Goal: Task Accomplishment & Management: Manage account settings

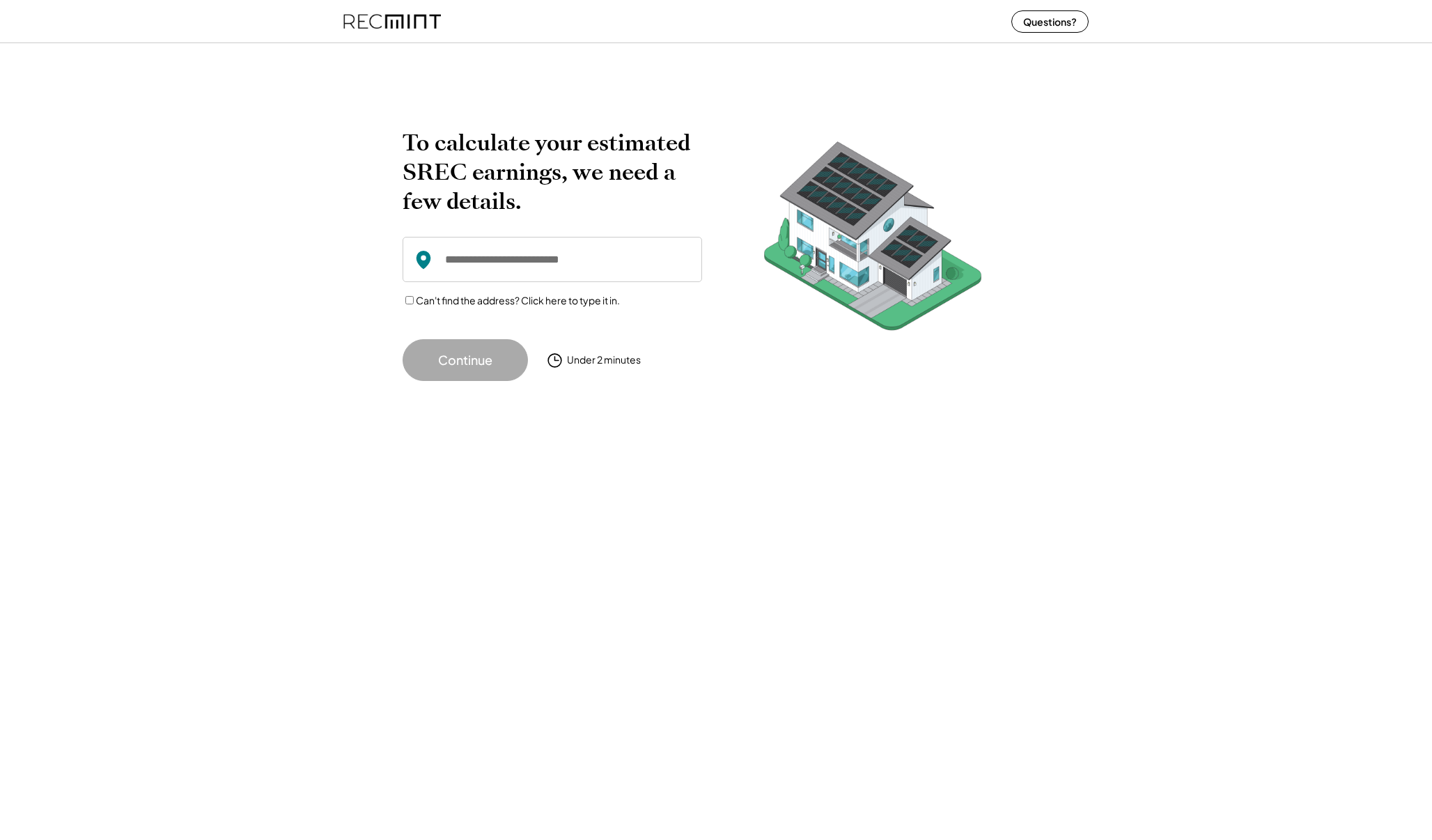
click at [407, 27] on img at bounding box center [392, 21] width 98 height 37
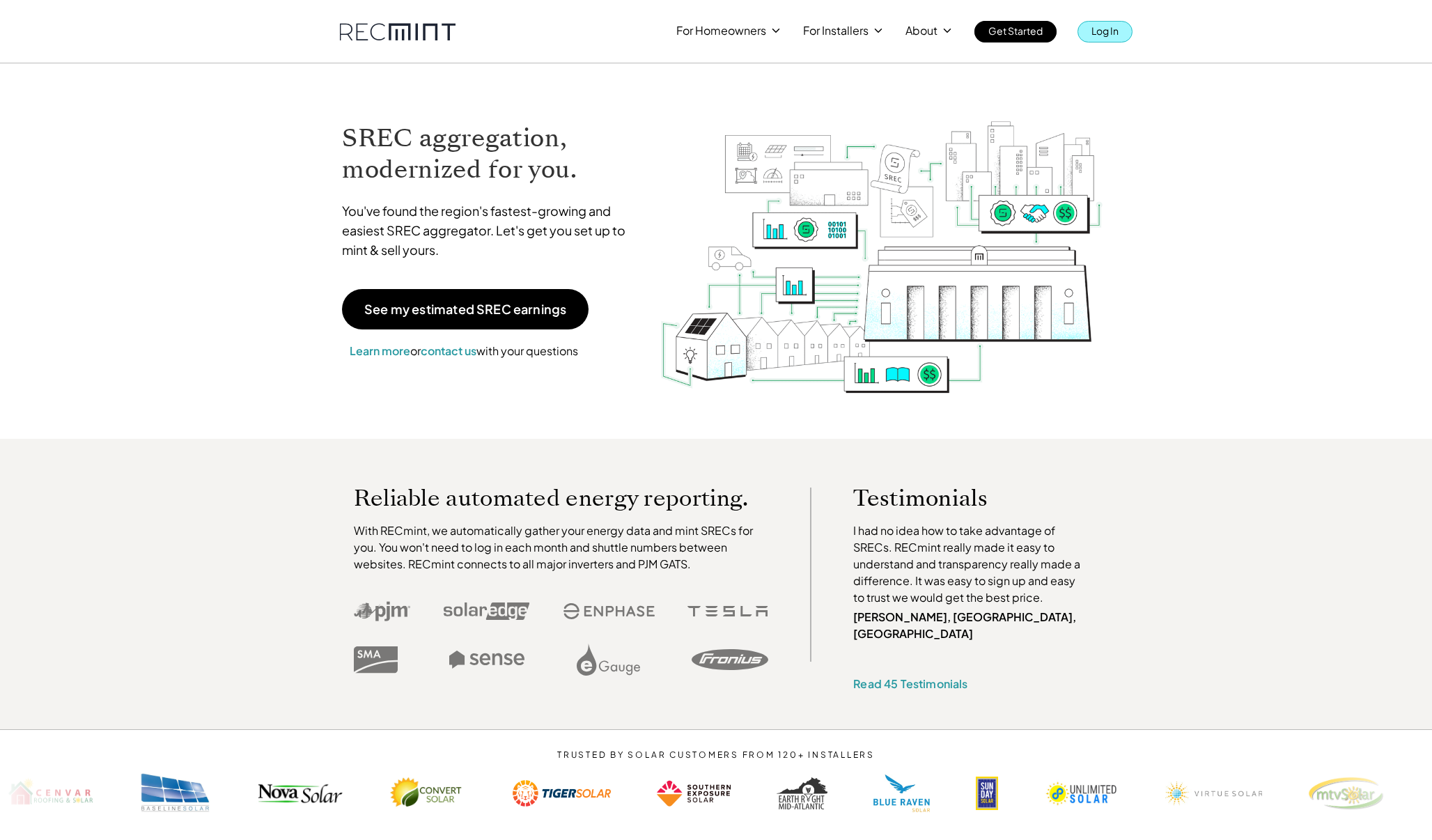
click at [1112, 34] on p "Log In" at bounding box center [1105, 30] width 27 height 20
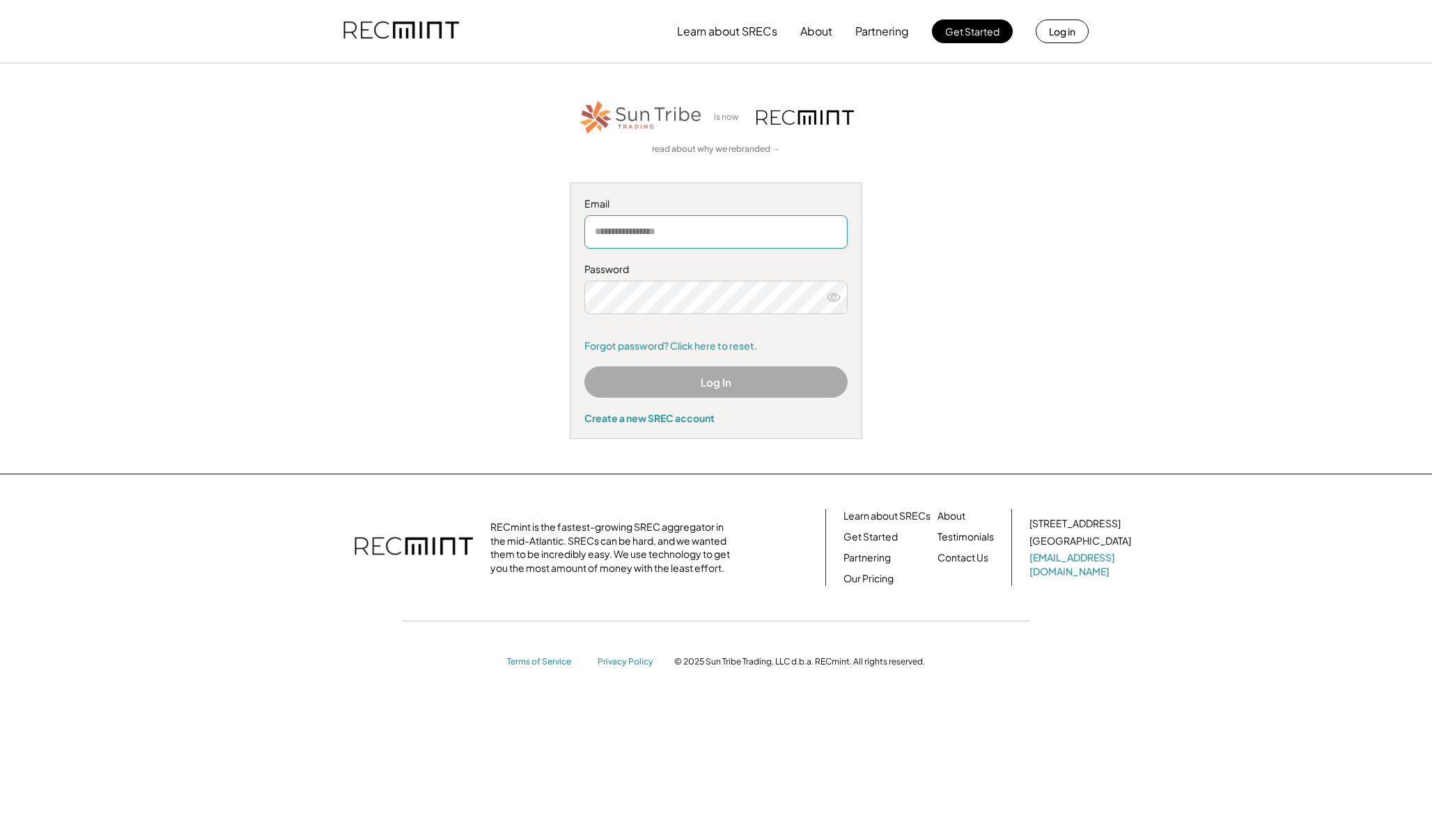
type input "**********"
click at [696, 381] on button "Log In" at bounding box center [716, 382] width 263 height 31
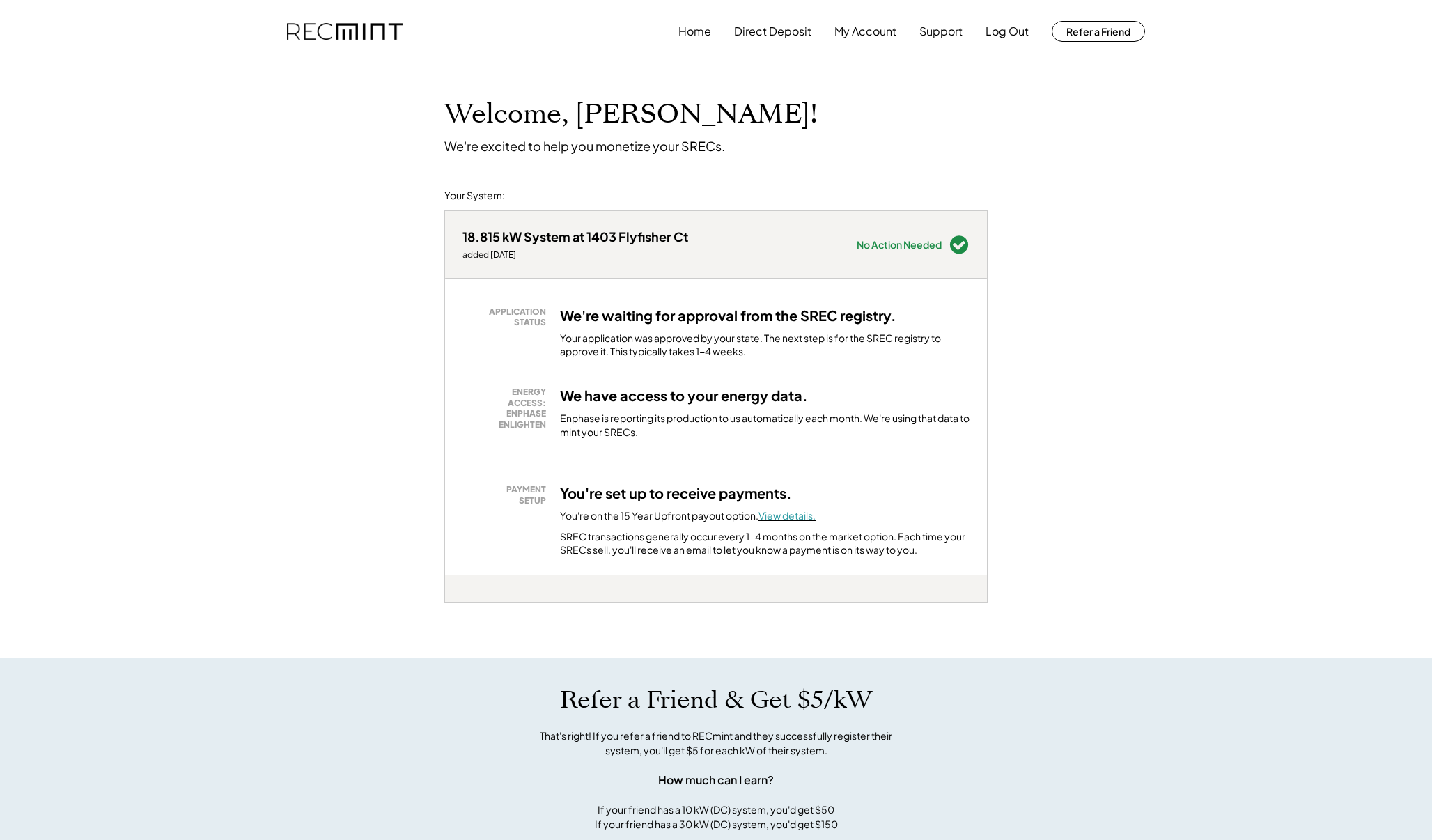
click at [784, 514] on font "View details." at bounding box center [787, 516] width 57 height 13
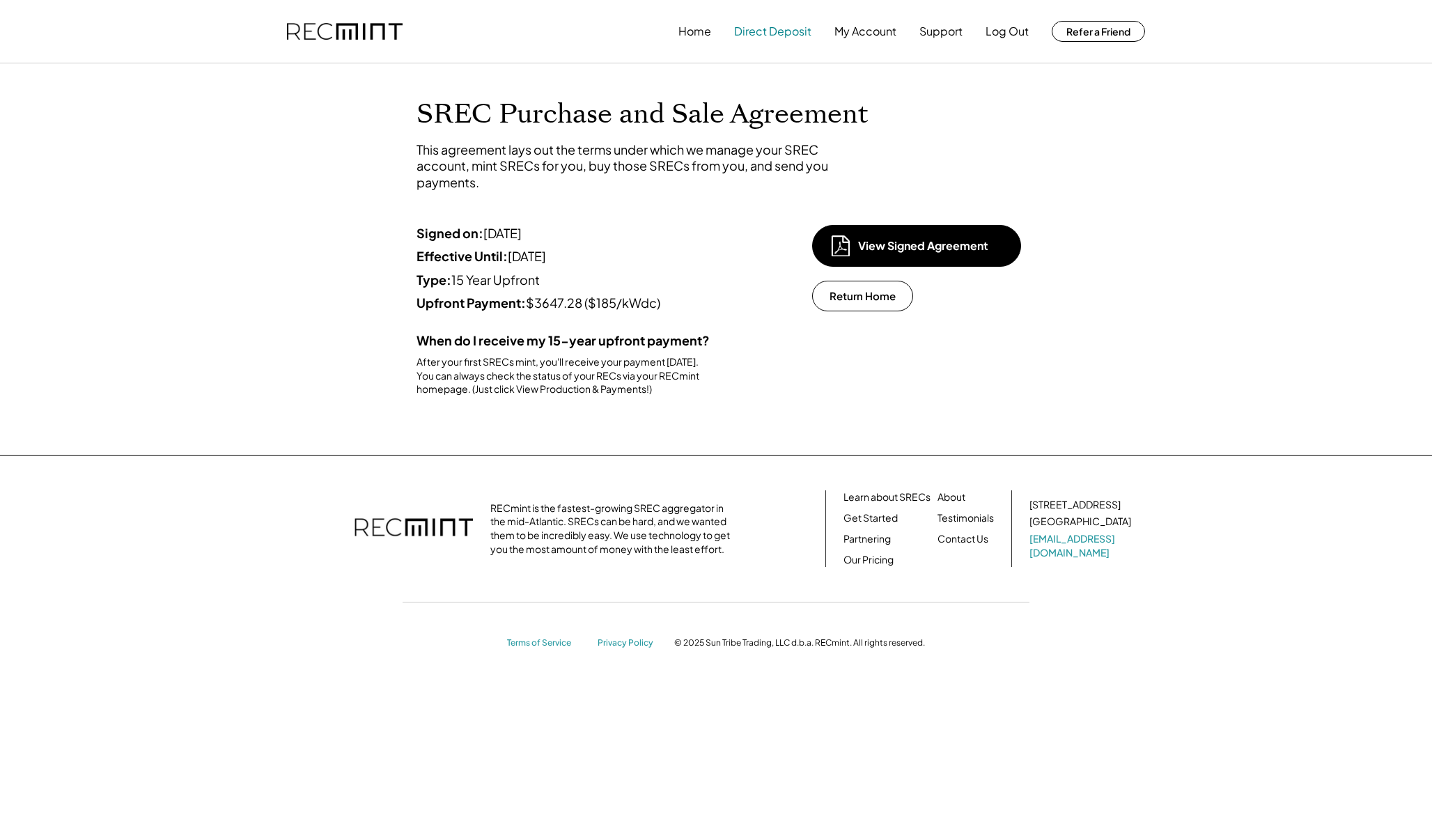
click at [757, 34] on button "Direct Deposit" at bounding box center [772, 31] width 77 height 28
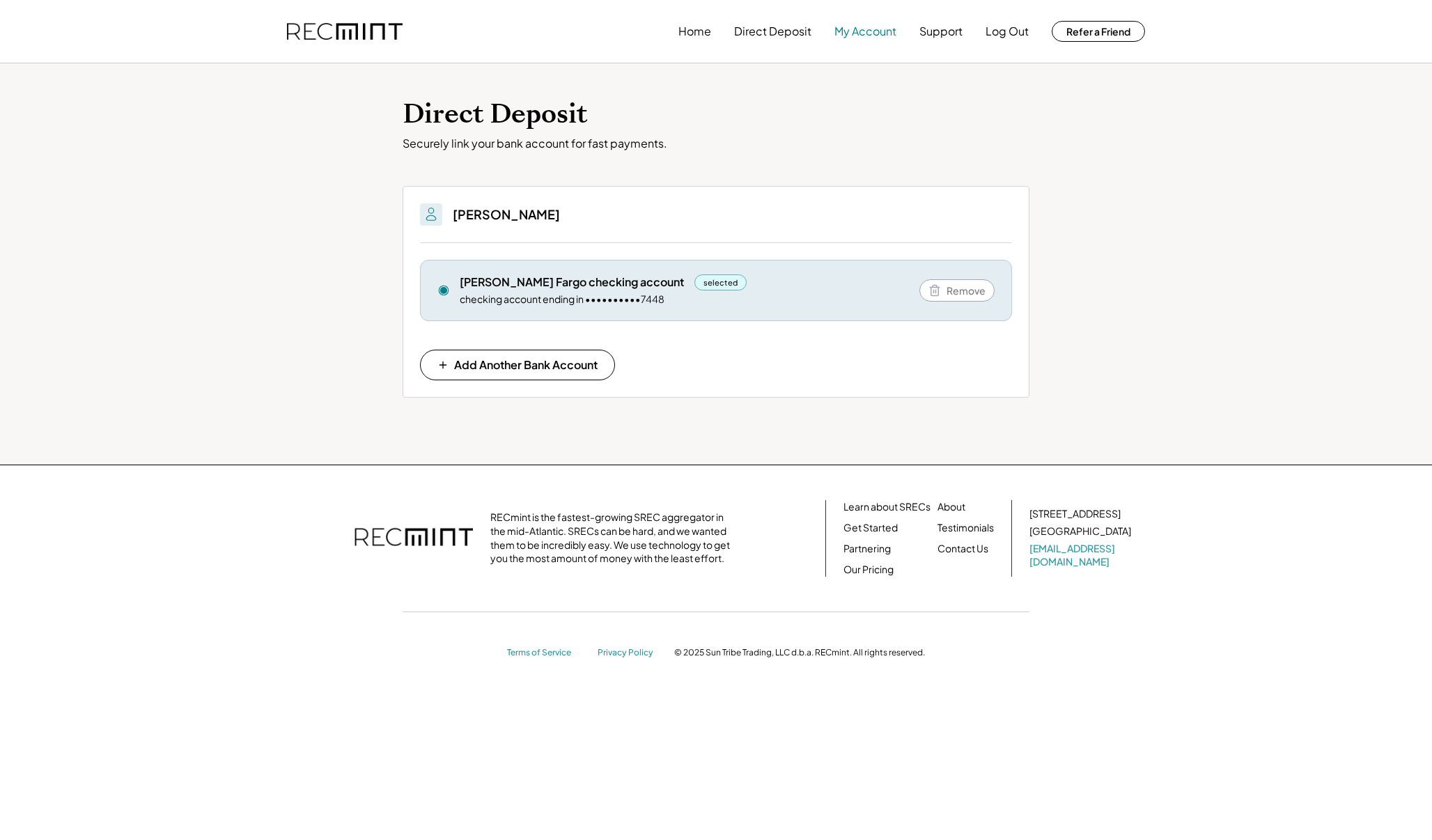
click at [881, 29] on button "My Account" at bounding box center [865, 31] width 62 height 28
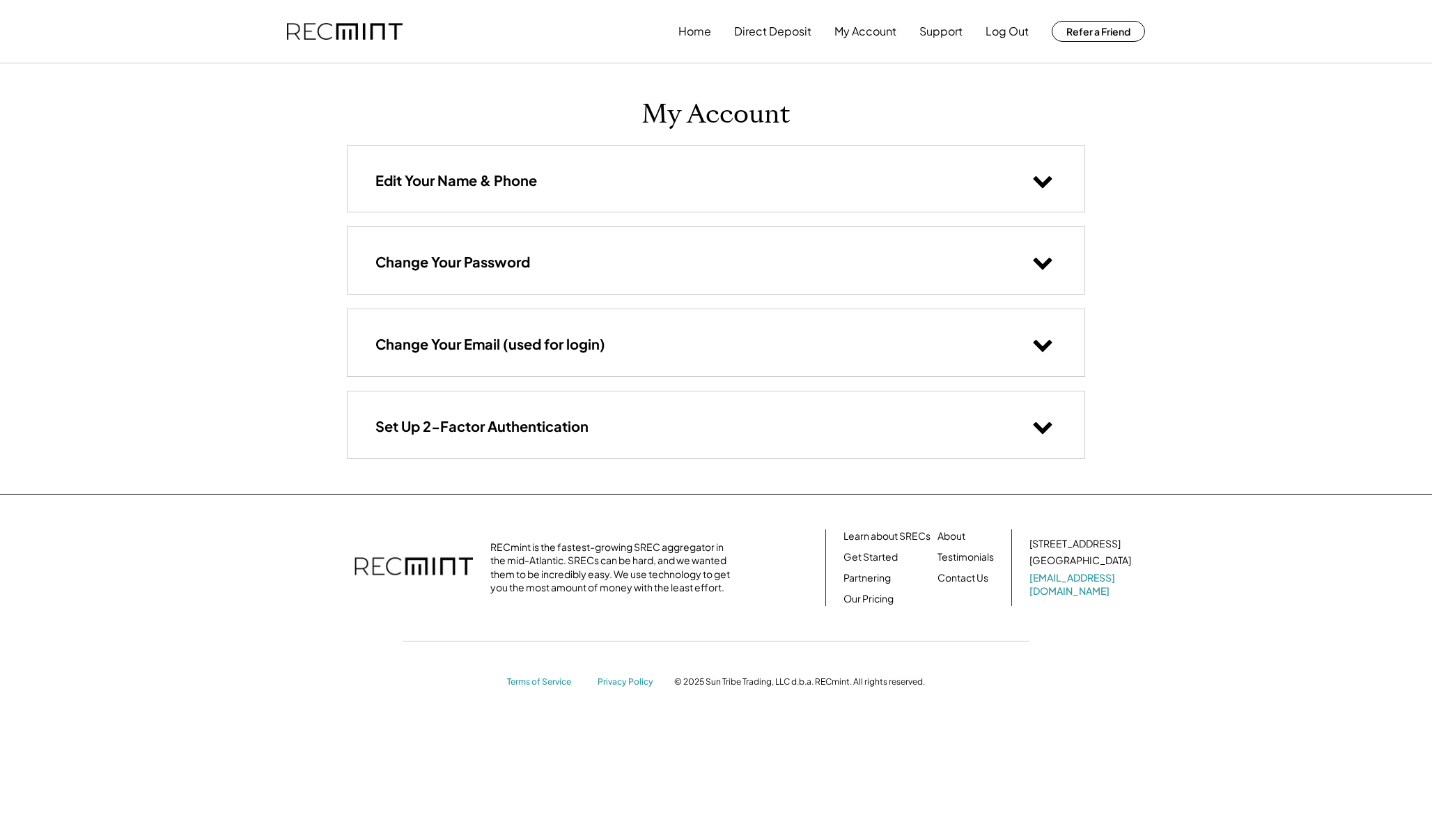
click at [877, 183] on div "Edit Your Name & Phone" at bounding box center [716, 178] width 737 height 66
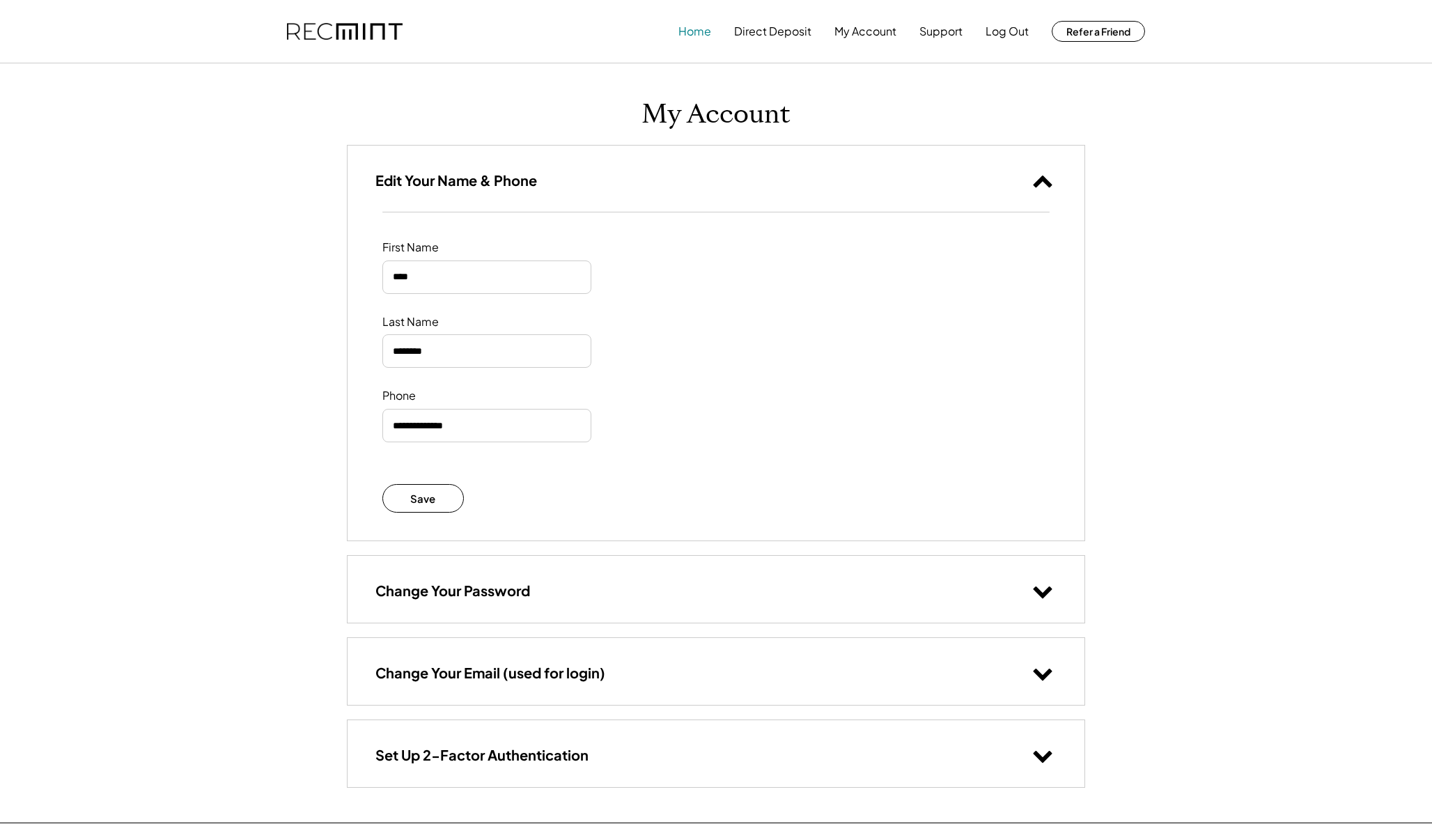
click at [699, 33] on button "Home" at bounding box center [695, 31] width 33 height 28
